Goal: Obtain resource: Download file/media

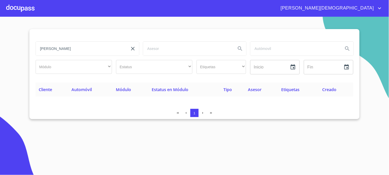
drag, startPoint x: 91, startPoint y: 52, endPoint x: 27, endPoint y: 53, distance: 64.2
click at [27, 53] on section "ESPINOZA RAMIREZ Módulo ​ ​ Estatus ​ ​ Etiquetas ​ ​ Inicio ​ Fin ​ Cliente Au…" at bounding box center [194, 96] width 389 height 159
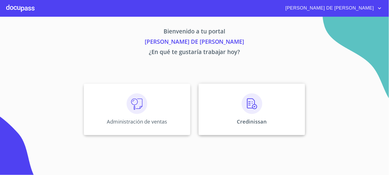
click at [230, 106] on div "Credinissan" at bounding box center [252, 110] width 106 height 52
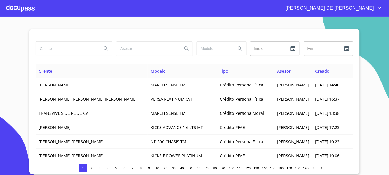
click at [53, 45] on input "search" at bounding box center [67, 49] width 62 height 14
type input "[PERSON_NAME]"
click at [102, 48] on button "Search" at bounding box center [106, 49] width 12 height 12
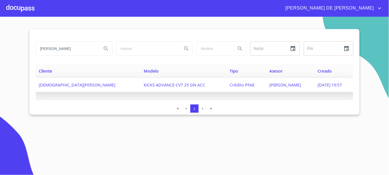
click at [269, 86] on span "[PERSON_NAME]" at bounding box center [285, 85] width 32 height 6
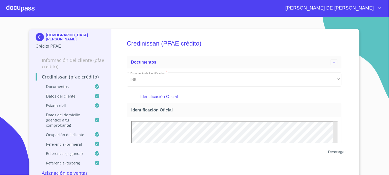
click at [340, 152] on span "Descargar" at bounding box center [337, 152] width 18 height 6
